Goal: Task Accomplishment & Management: Use online tool/utility

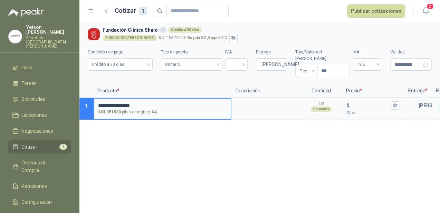
click at [45, 143] on li "Cotizar 1" at bounding box center [39, 147] width 55 height 8
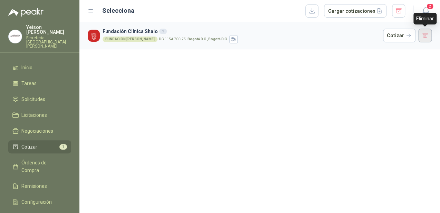
click at [426, 37] on button "button" at bounding box center [425, 36] width 14 height 14
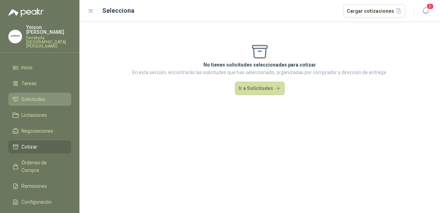
click at [39, 96] on span "Solicitudes" at bounding box center [33, 100] width 24 height 8
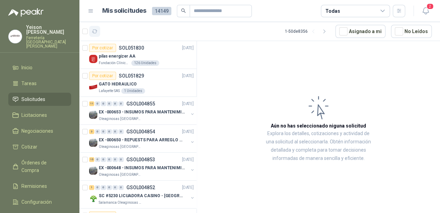
click at [94, 31] on icon "button" at bounding box center [95, 32] width 6 height 6
click at [97, 33] on icon "button" at bounding box center [95, 32] width 6 height 6
